Goal: Transaction & Acquisition: Purchase product/service

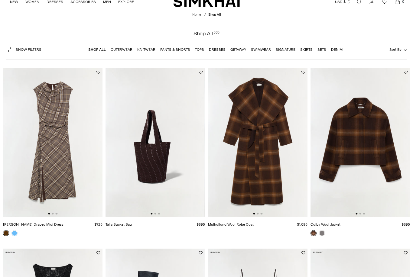
scroll to position [19, 0]
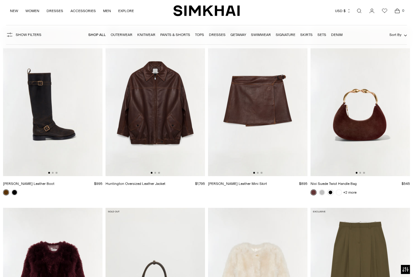
scroll to position [1204, 0]
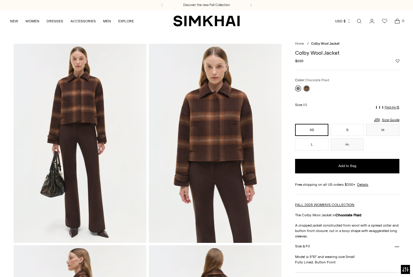
click at [300, 89] on link at bounding box center [298, 89] width 6 height 6
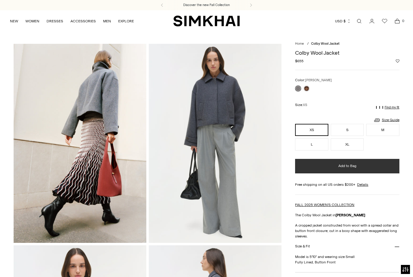
click at [318, 173] on button "Add to Bag" at bounding box center [347, 166] width 104 height 15
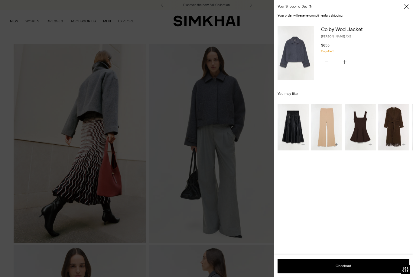
click at [252, 23] on div at bounding box center [206, 138] width 413 height 277
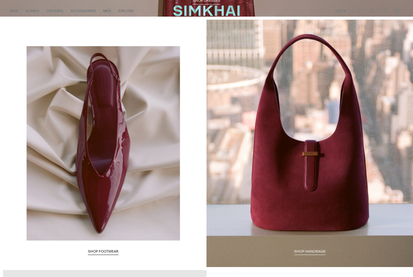
scroll to position [899, 0]
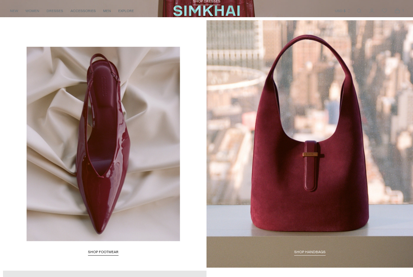
click at [112, 250] on link "SHOP FOOTWEAR" at bounding box center [103, 253] width 31 height 6
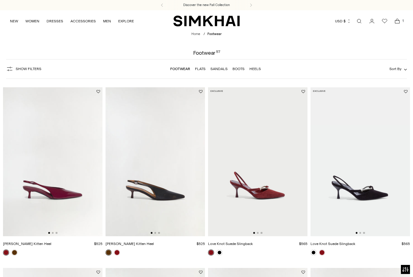
click at [73, 189] on img at bounding box center [52, 161] width 99 height 149
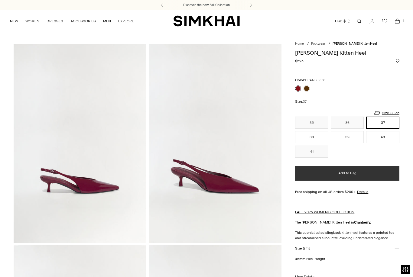
click at [316, 173] on button "Add to Bag" at bounding box center [347, 173] width 104 height 15
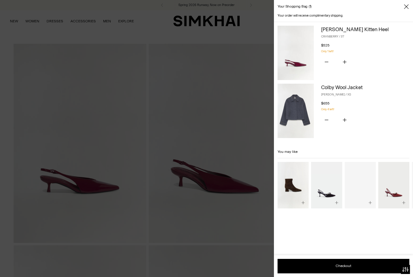
click at [219, 35] on div at bounding box center [206, 138] width 413 height 277
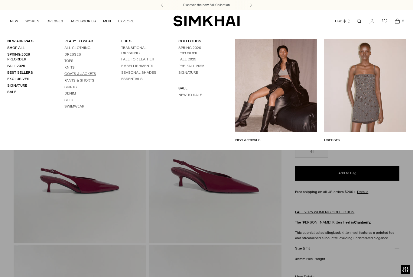
click at [75, 73] on link "Coats & Jackets" at bounding box center [80, 74] width 32 height 4
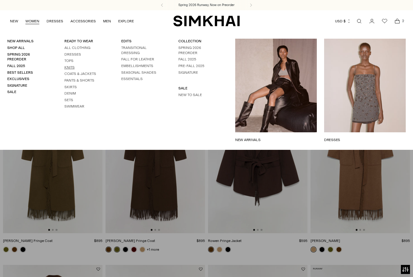
click at [68, 66] on link "Knits" at bounding box center [69, 67] width 10 height 4
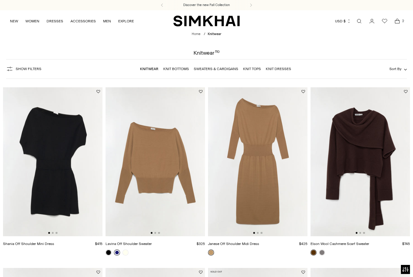
click at [118, 254] on link at bounding box center [117, 253] width 6 height 6
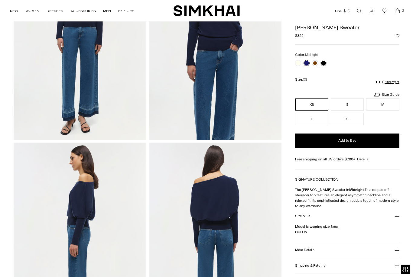
scroll to position [103, 0]
click at [324, 63] on link at bounding box center [323, 63] width 6 height 6
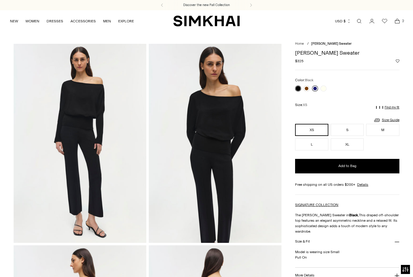
click at [316, 88] on link at bounding box center [315, 89] width 6 height 6
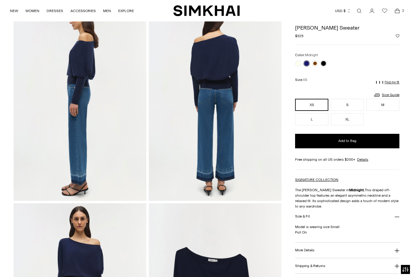
scroll to position [243, 0]
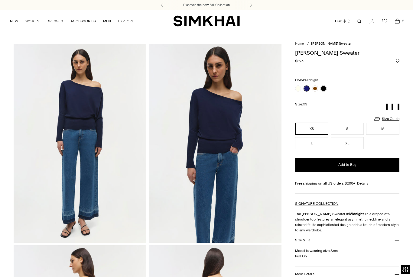
scroll to position [103, 0]
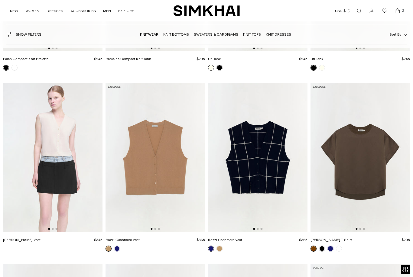
scroll to position [4664, 0]
